Goal: Transaction & Acquisition: Subscribe to service/newsletter

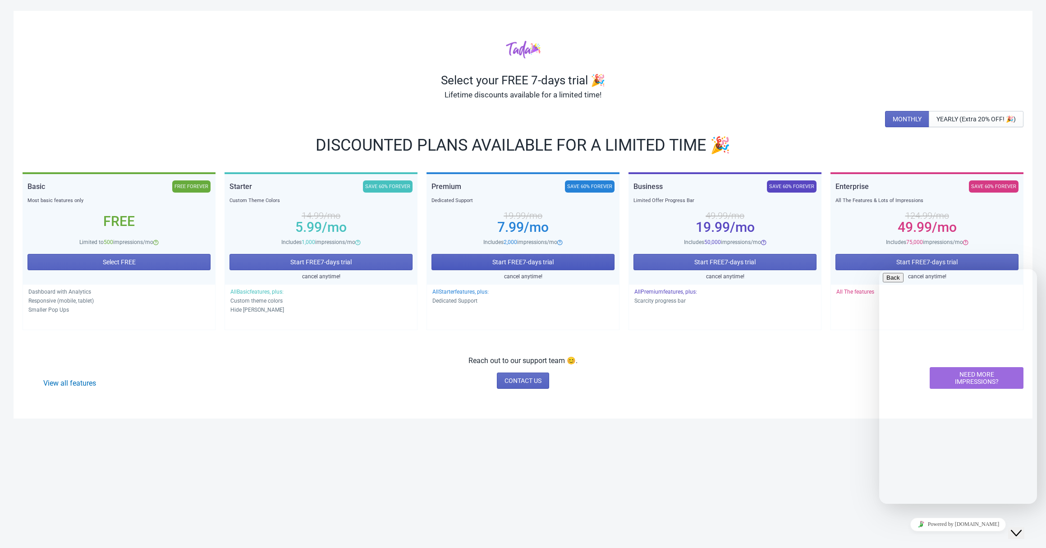
click at [511, 263] on span "Start FREE 7 -days trial" at bounding box center [523, 261] width 61 height 7
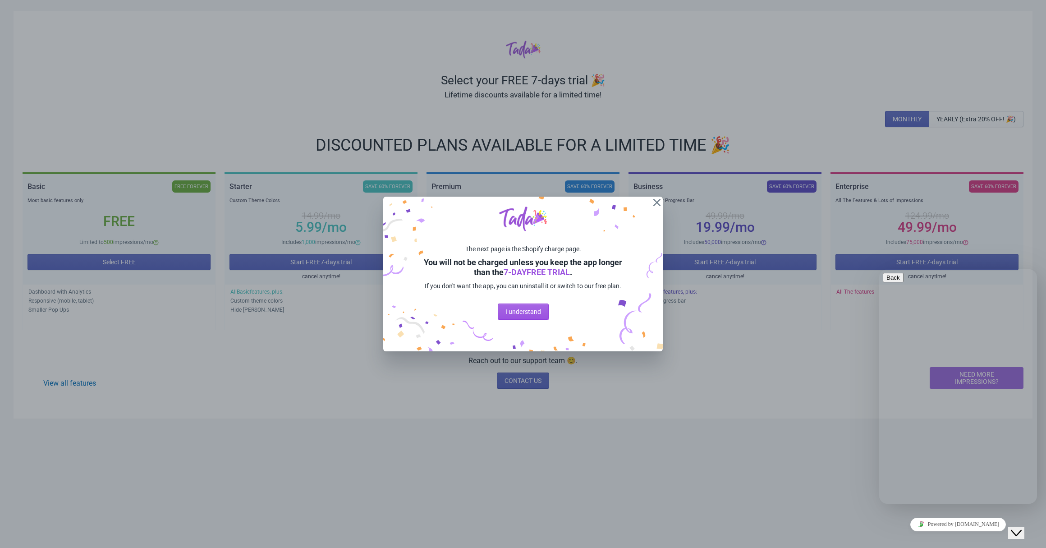
click at [521, 320] on button "I understand" at bounding box center [523, 312] width 51 height 16
